Goal: Information Seeking & Learning: Learn about a topic

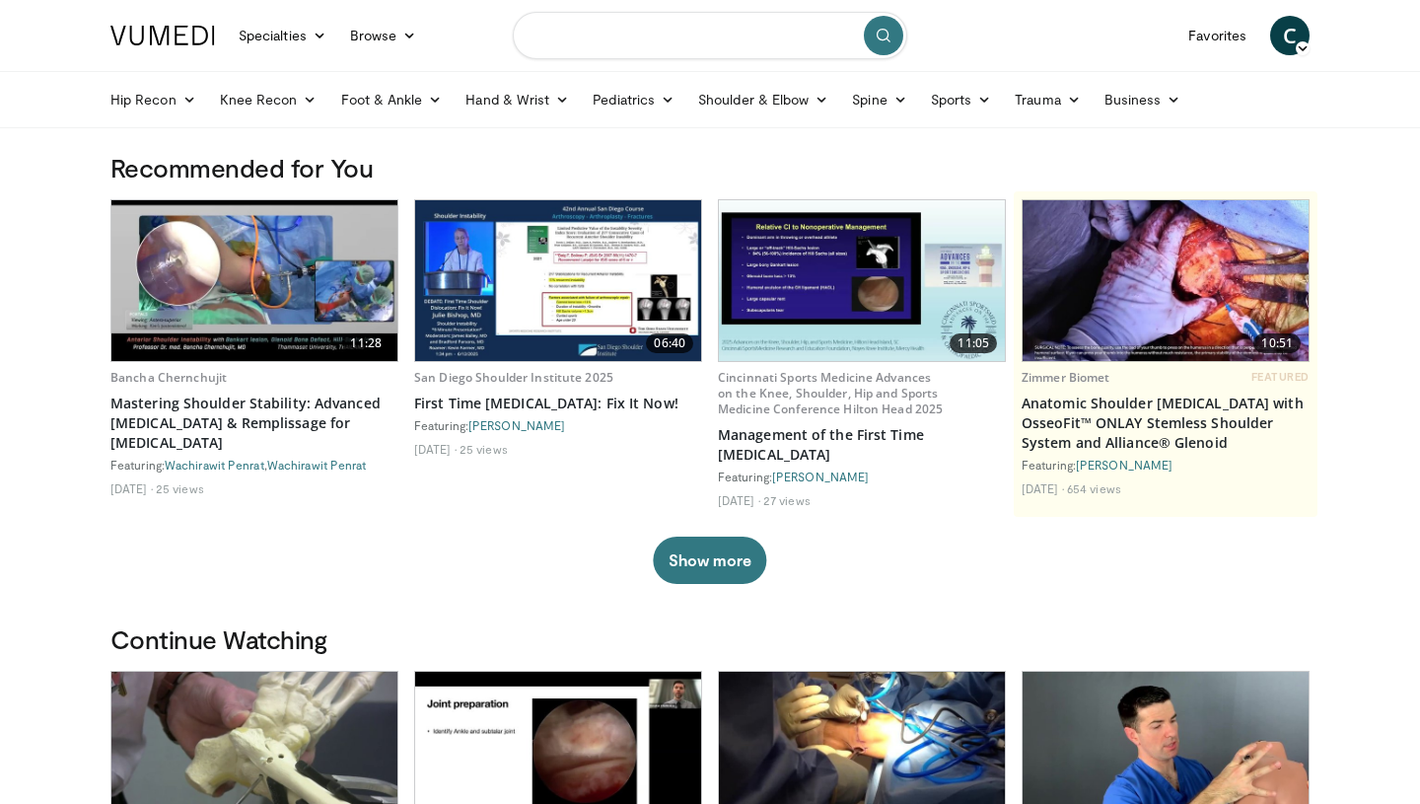
click at [593, 38] on input "Search topics, interventions" at bounding box center [710, 35] width 394 height 47
click at [672, 116] on span "syndact yly, constriction band syndrome, polydactyly" at bounding box center [720, 109] width 332 height 39
type input "**********"
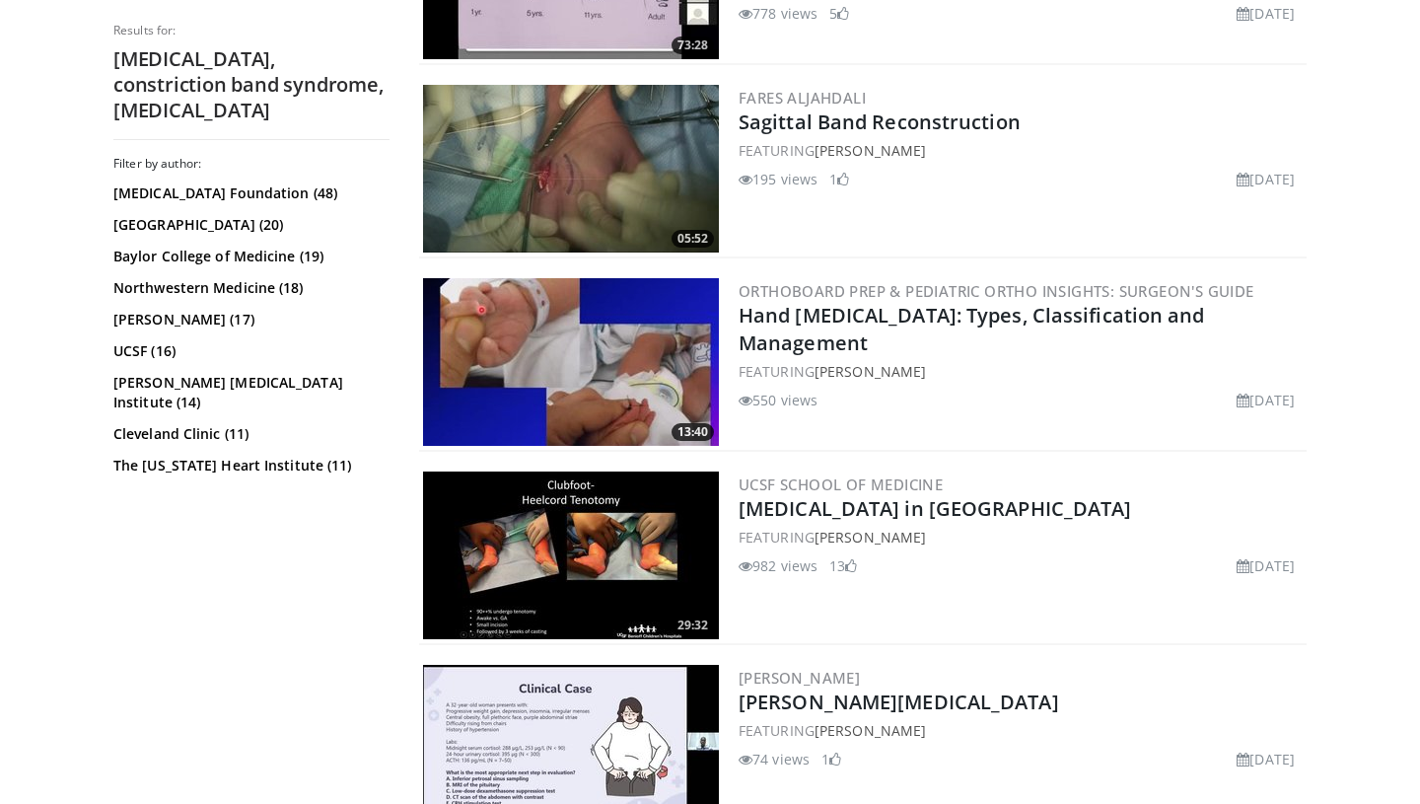
scroll to position [532, 0]
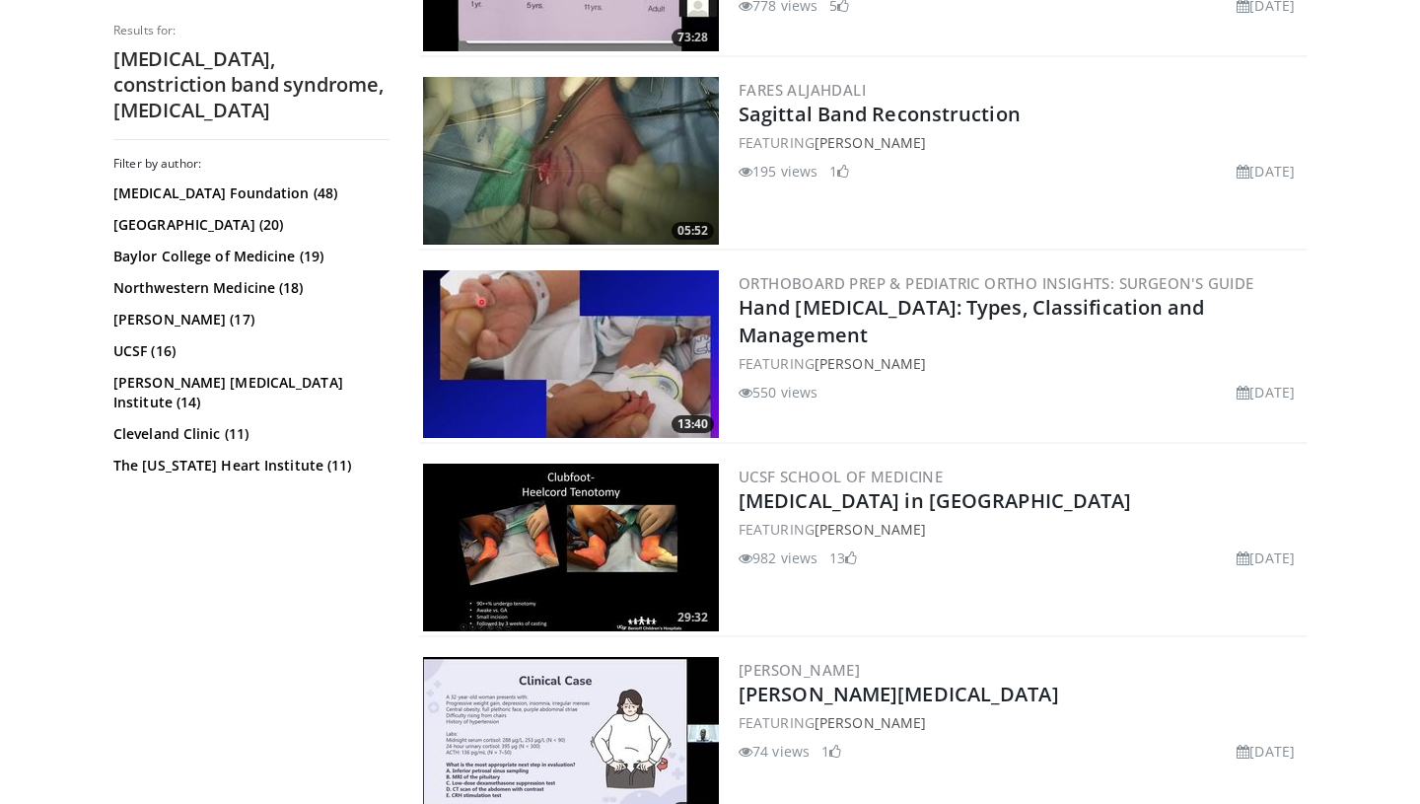
click at [618, 398] on img at bounding box center [571, 354] width 296 height 168
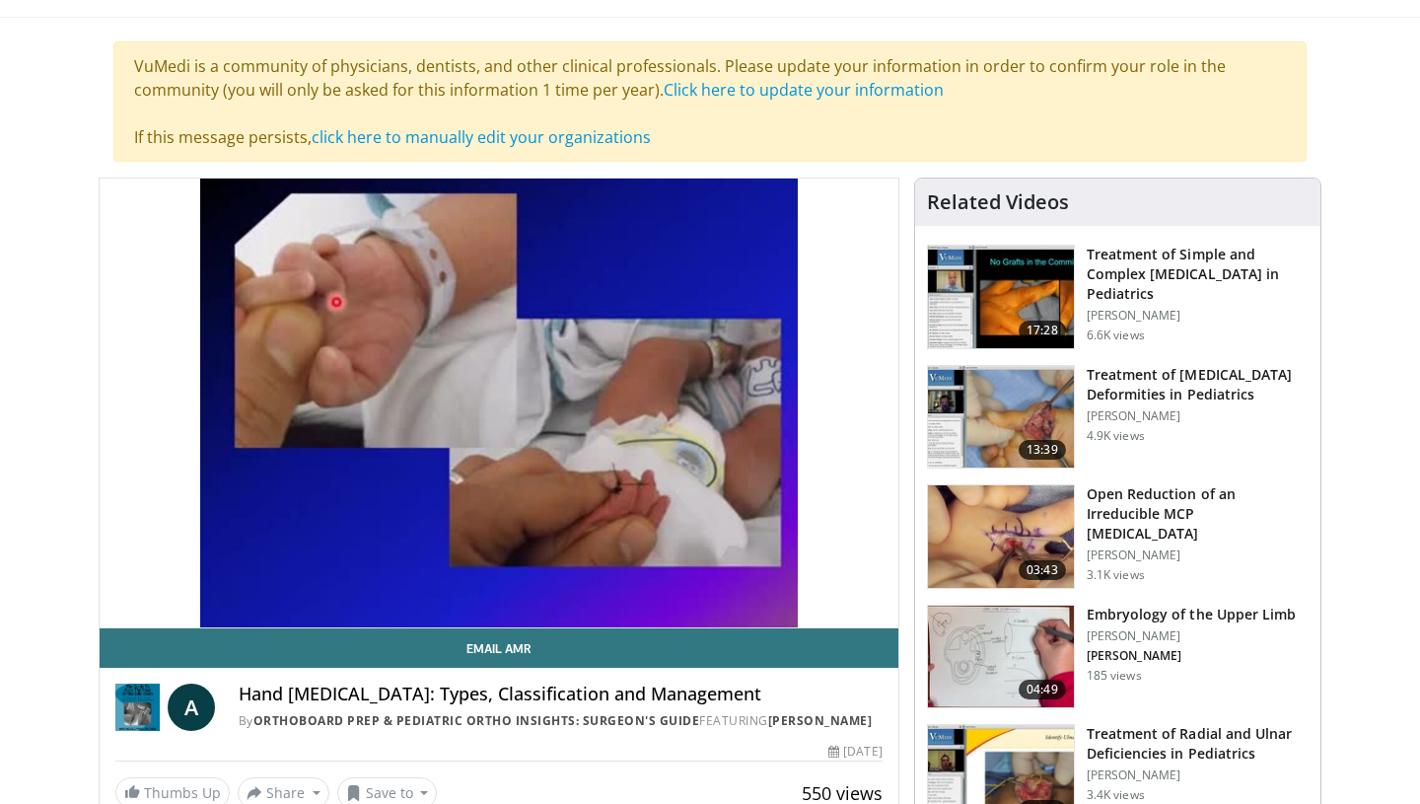
scroll to position [123, 0]
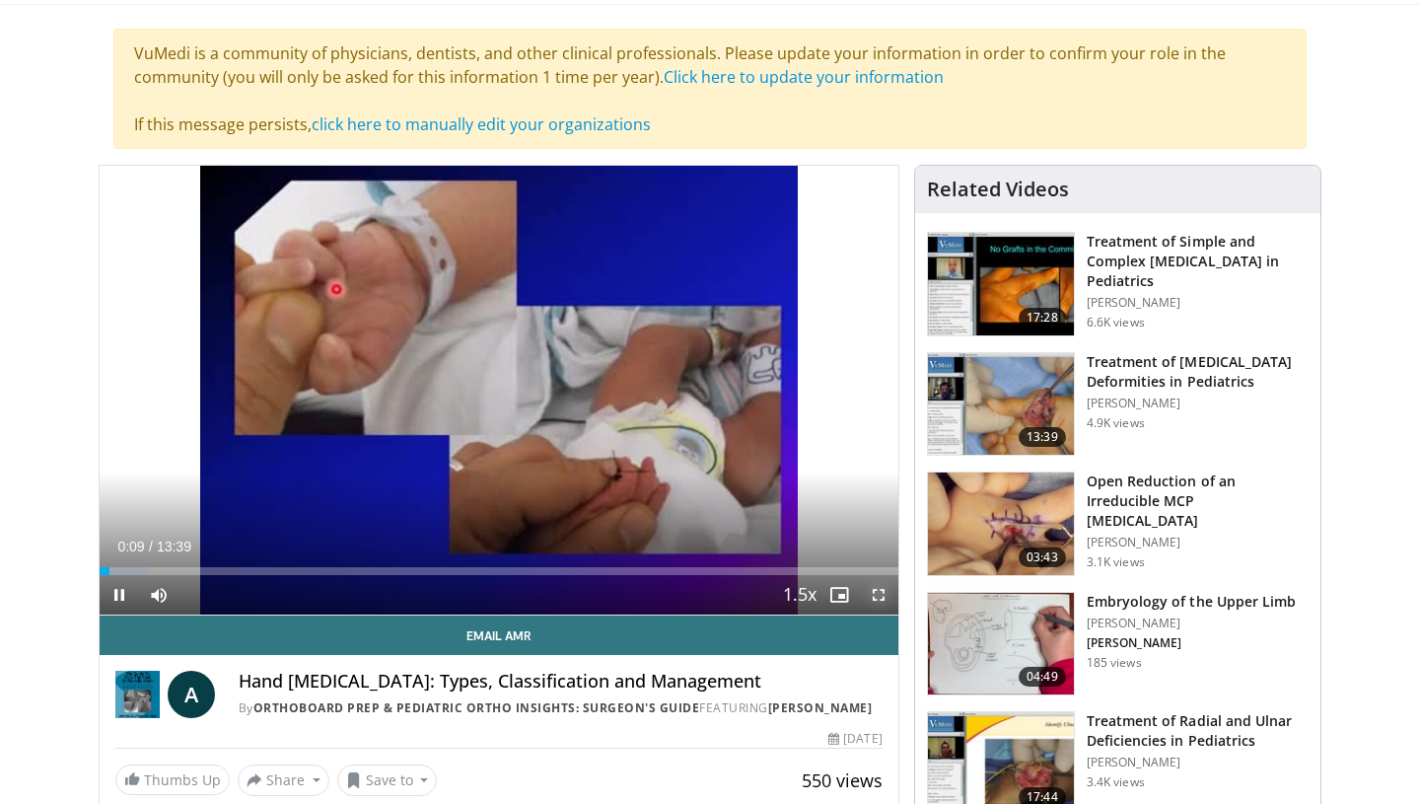
click at [878, 592] on span "Video Player" at bounding box center [878, 594] width 39 height 39
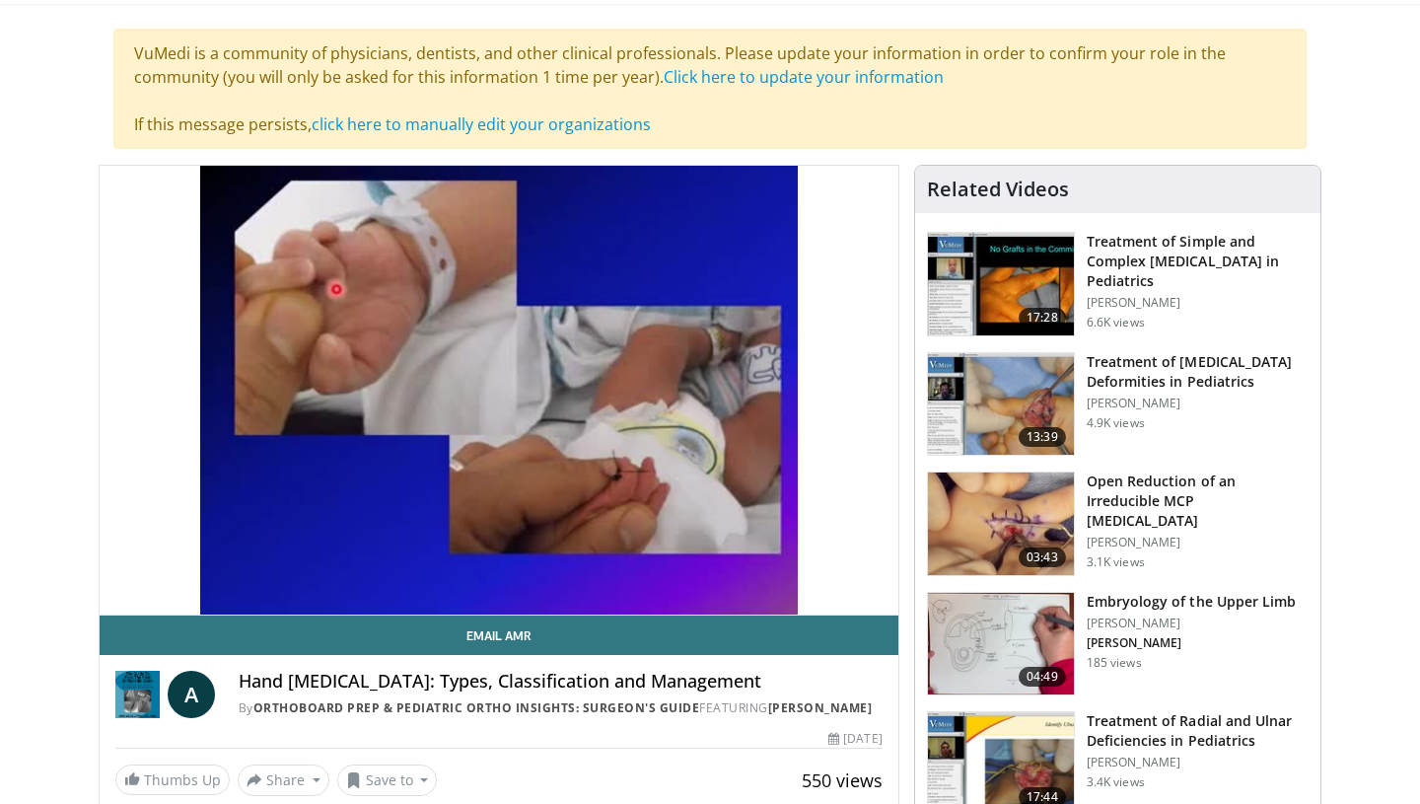
scroll to position [124, 0]
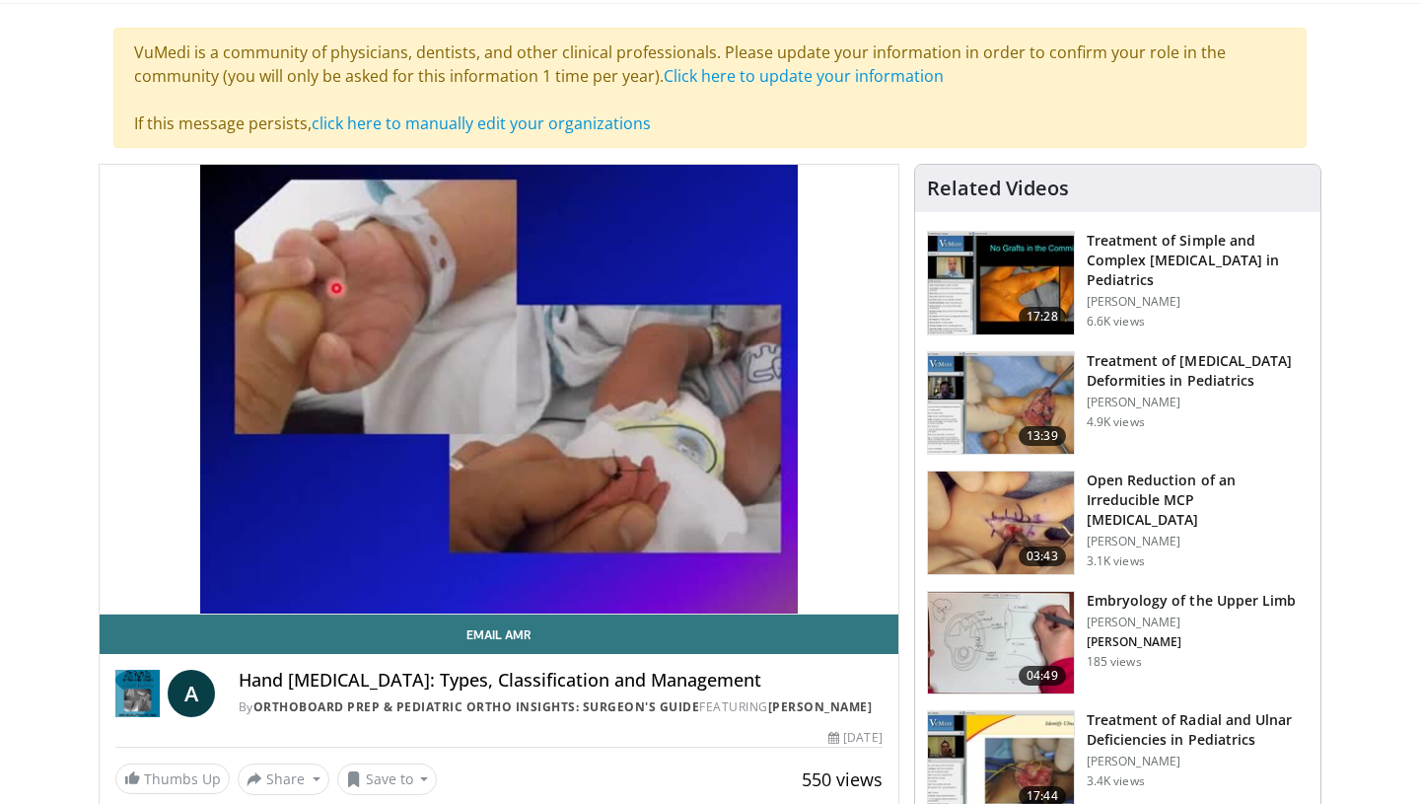
click at [1024, 283] on img at bounding box center [1001, 283] width 146 height 103
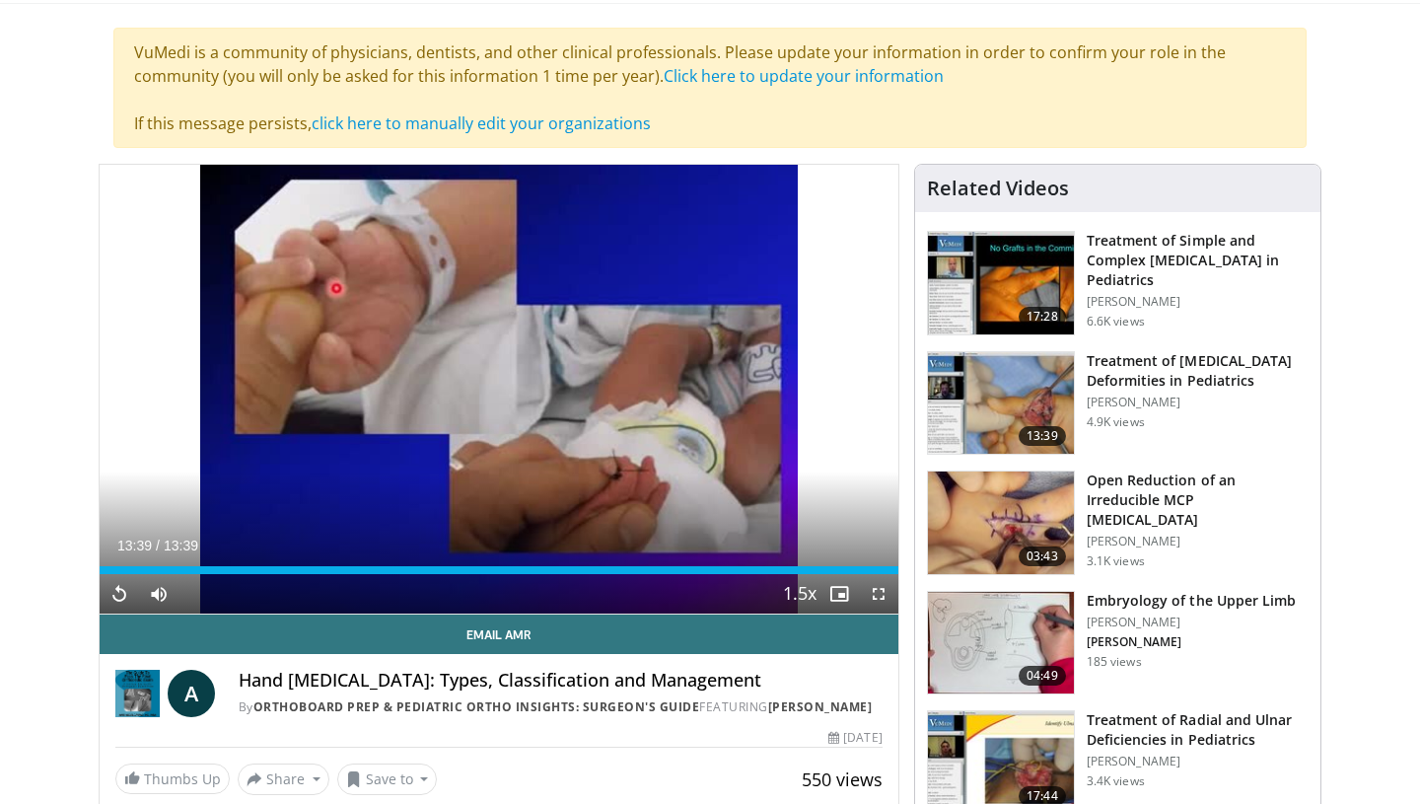
click at [1015, 280] on img at bounding box center [1001, 283] width 146 height 103
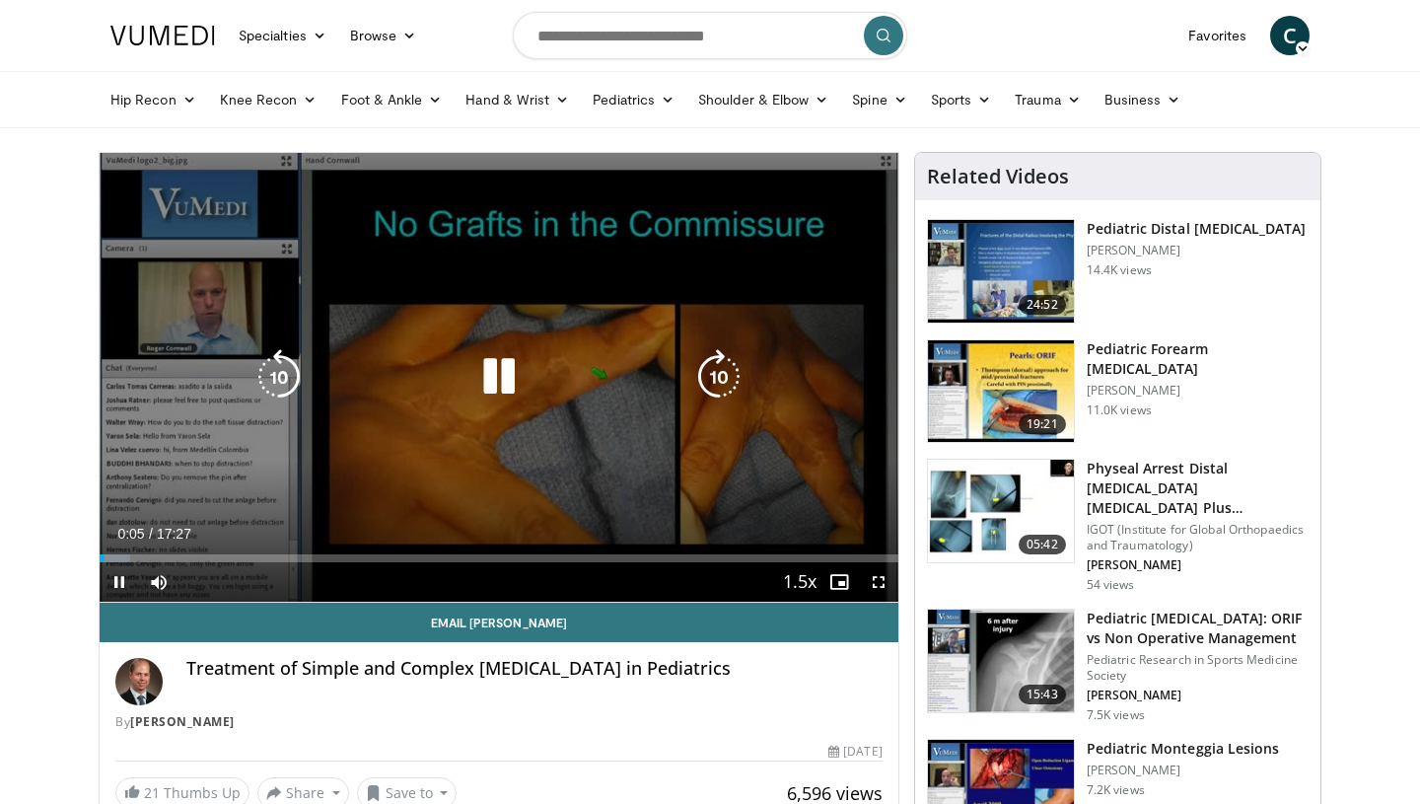
click at [751, 401] on div "10 seconds Tap to unmute" at bounding box center [499, 377] width 799 height 449
